Goal: Information Seeking & Learning: Learn about a topic

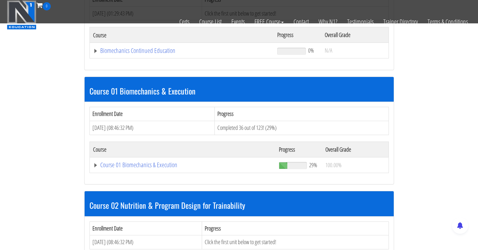
scroll to position [145, 0]
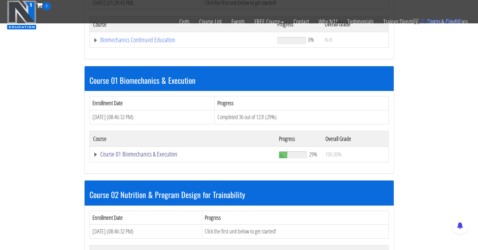
click at [150, 43] on link "Course 01 Biomechanics & Execution" at bounding box center [182, 40] width 178 height 7
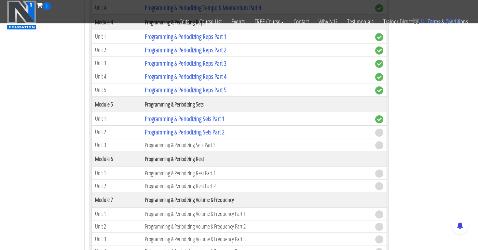
scroll to position [801, 0]
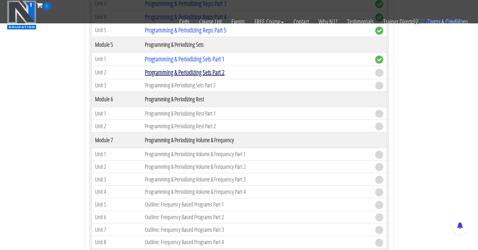
click at [204, 72] on link "Programming & Periodizing Sets Part 2" at bounding box center [185, 72] width 80 height 9
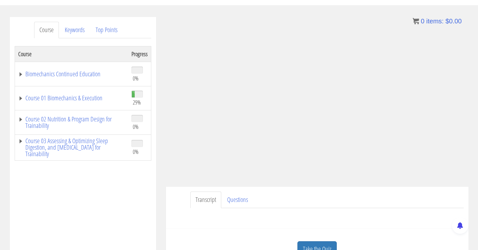
scroll to position [67, 0]
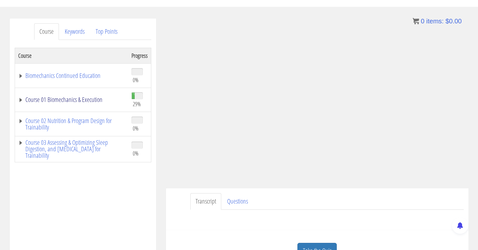
click at [52, 100] on link "Course 01 Biomechanics & Execution" at bounding box center [71, 100] width 107 height 7
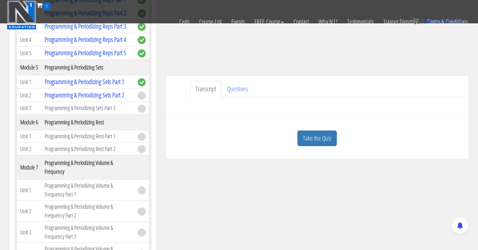
scroll to position [489, 0]
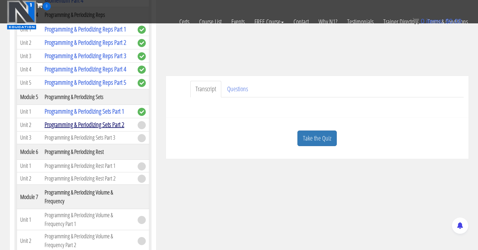
click at [123, 129] on link "Programming & Periodizing Sets Part 2" at bounding box center [85, 124] width 80 height 9
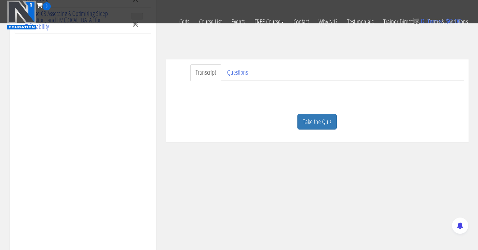
scroll to position [154, 0]
click at [315, 118] on link "Take the Quiz" at bounding box center [316, 122] width 39 height 16
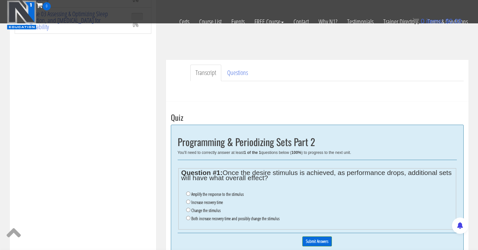
click at [188, 216] on input "Both increase recovery time and possibly change the stimulus" at bounding box center [188, 218] width 4 height 4
radio input "true"
click at [316, 233] on div "0% Submit Answers" at bounding box center [317, 241] width 279 height 17
click at [316, 237] on input "Submit Answers" at bounding box center [317, 242] width 30 height 10
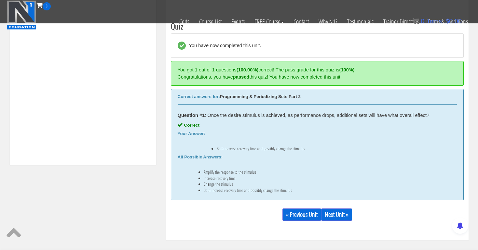
scroll to position [246, 0]
click at [343, 211] on link "Next Unit »" at bounding box center [336, 214] width 31 height 12
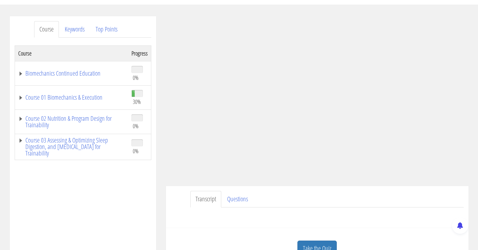
scroll to position [70, 0]
click at [80, 96] on link "Course 01 Biomechanics & Execution" at bounding box center [71, 97] width 107 height 7
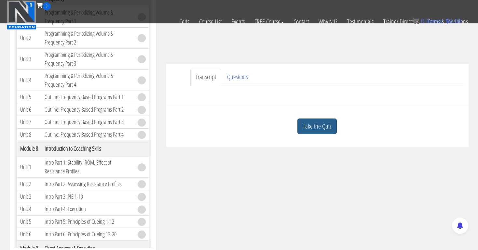
scroll to position [153, 0]
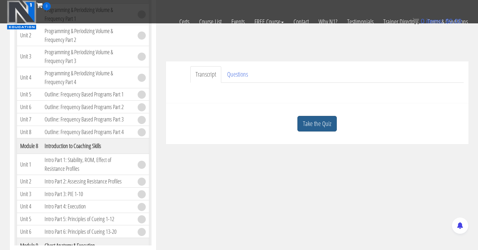
click at [321, 123] on link "Take the Quiz" at bounding box center [316, 124] width 39 height 16
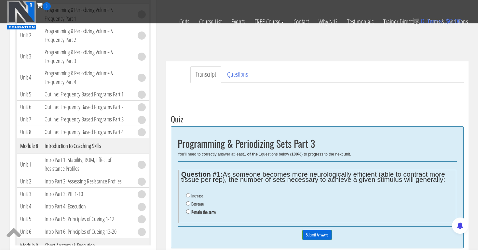
click at [188, 195] on input "Increase" at bounding box center [188, 195] width 4 height 4
radio input "true"
click at [317, 232] on input "Submit Answers" at bounding box center [317, 235] width 30 height 10
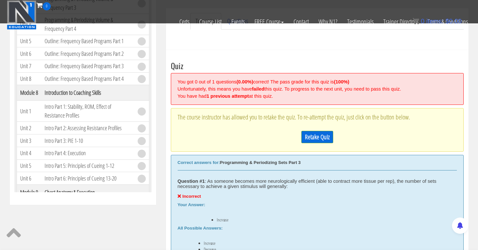
scroll to position [246, 0]
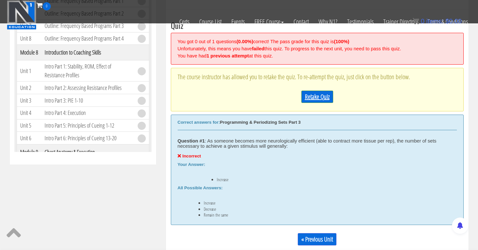
click at [316, 98] on link "Retake Quiz" at bounding box center [317, 97] width 32 height 12
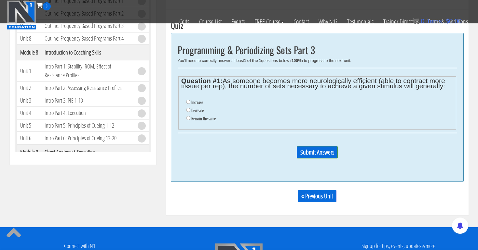
click at [187, 108] on input "Decrease" at bounding box center [188, 110] width 4 height 4
radio input "true"
click at [308, 152] on input "Submit Answers" at bounding box center [317, 152] width 41 height 12
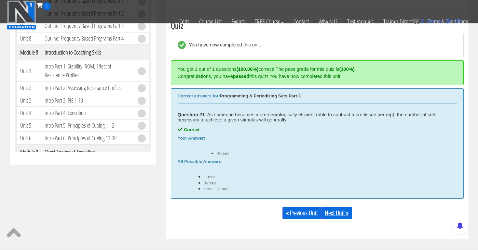
click at [339, 212] on link "Next Unit »" at bounding box center [336, 213] width 31 height 12
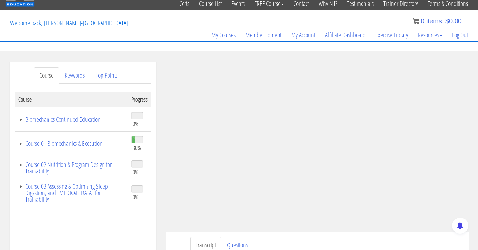
scroll to position [29, 0]
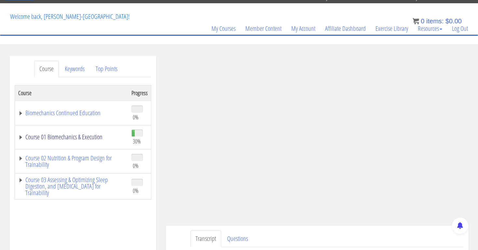
click at [92, 138] on link "Course 01 Biomechanics & Execution" at bounding box center [71, 137] width 107 height 7
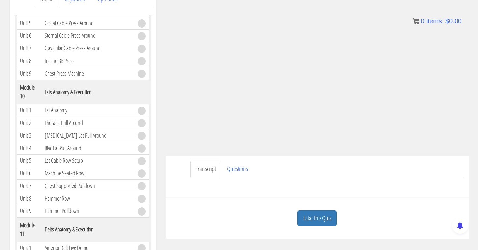
scroll to position [100, 0]
click at [321, 213] on link "Take the Quiz" at bounding box center [316, 218] width 39 height 16
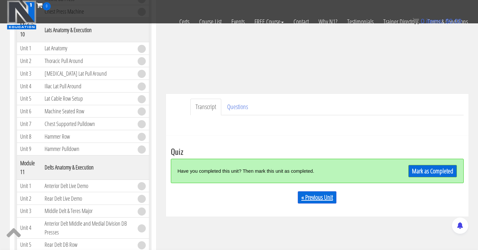
scroll to position [120, 0]
click at [423, 168] on link "Mark as Completed" at bounding box center [432, 171] width 48 height 12
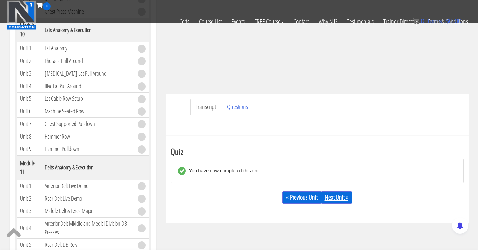
click at [337, 193] on link "Next Unit »" at bounding box center [336, 198] width 31 height 12
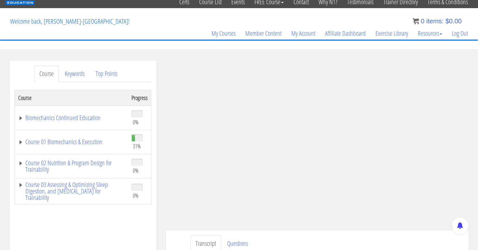
scroll to position [25, 0]
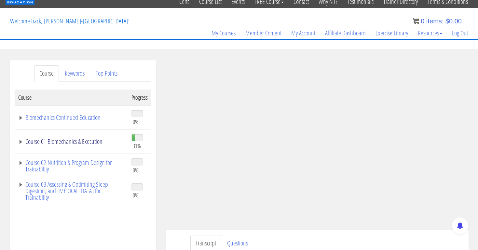
click at [91, 143] on link "Course 01 Biomechanics & Execution" at bounding box center [71, 142] width 107 height 7
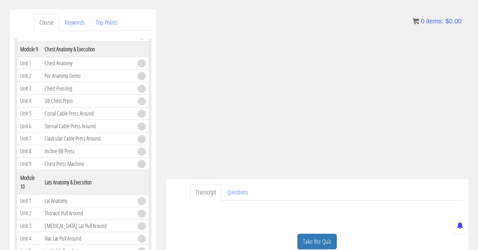
scroll to position [101, 0]
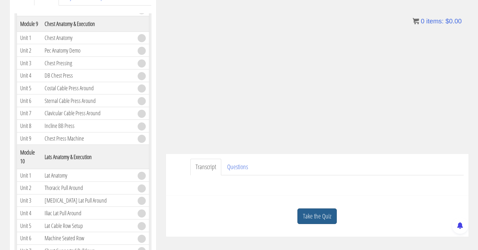
click at [323, 212] on link "Take the Quiz" at bounding box center [316, 217] width 39 height 16
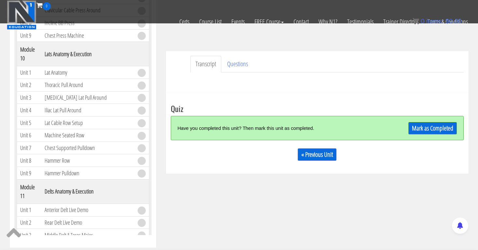
scroll to position [164, 0]
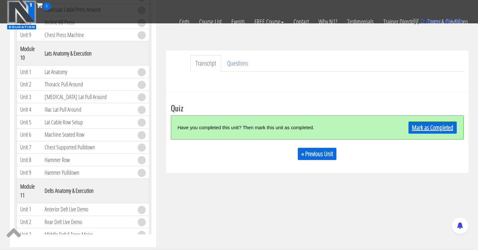
click at [420, 128] on link "Mark as Completed" at bounding box center [432, 128] width 48 height 12
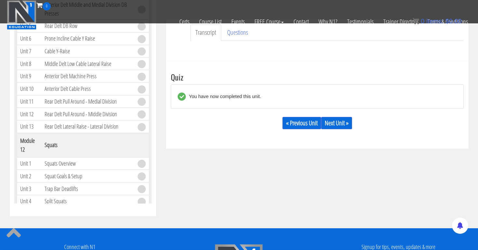
scroll to position [196, 0]
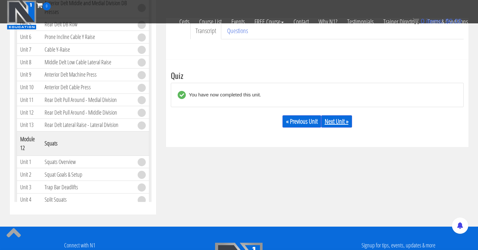
click at [340, 122] on link "Next Unit »" at bounding box center [336, 121] width 31 height 12
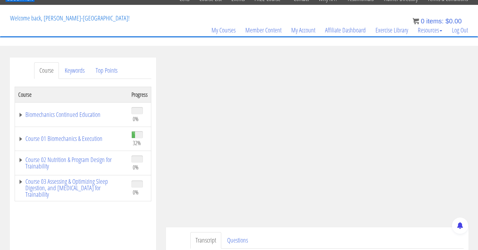
scroll to position [1, 0]
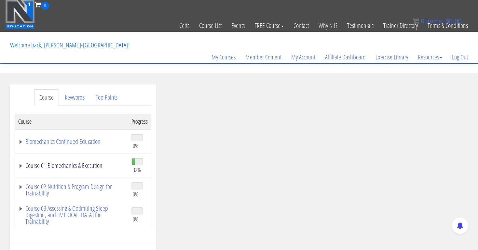
click at [99, 164] on link "Course 01 Biomechanics & Execution" at bounding box center [71, 166] width 107 height 7
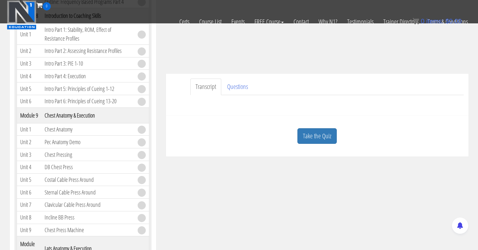
scroll to position [149, 0]
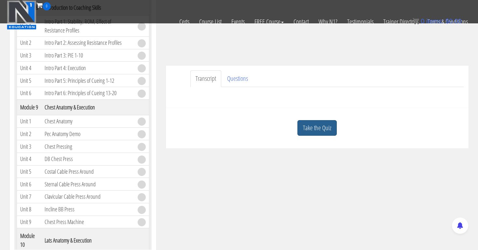
click at [323, 128] on link "Take the Quiz" at bounding box center [316, 128] width 39 height 16
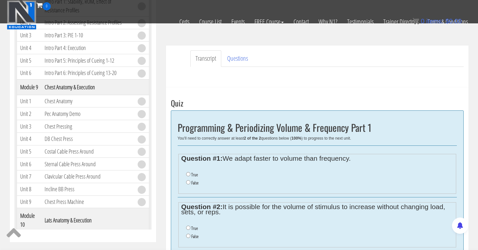
scroll to position [170, 0]
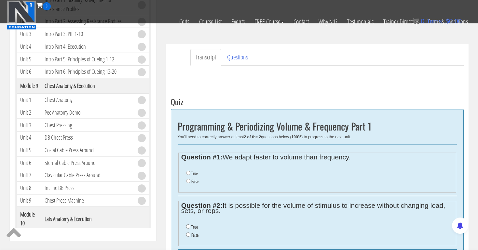
click at [187, 172] on input "True" at bounding box center [188, 173] width 4 height 4
radio input "true"
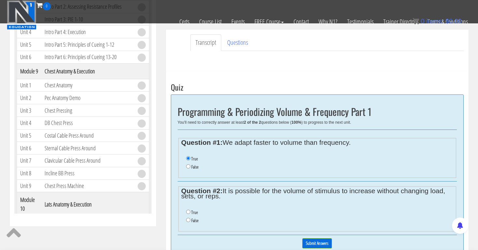
scroll to position [185, 0]
click at [187, 210] on input "True" at bounding box center [188, 212] width 4 height 4
radio input "true"
click at [305, 238] on input "Submit Answers" at bounding box center [317, 243] width 30 height 10
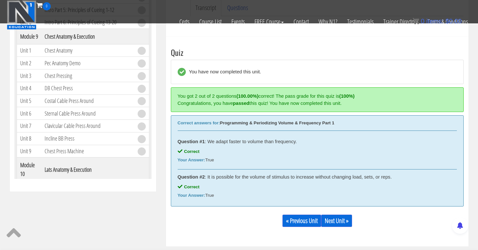
scroll to position [246, 0]
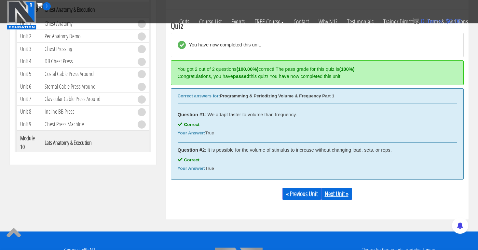
click at [342, 193] on link "Next Unit »" at bounding box center [336, 194] width 31 height 12
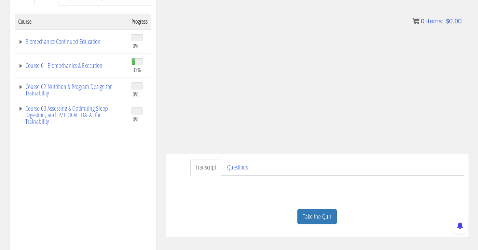
scroll to position [101, 0]
